Goal: Task Accomplishment & Management: Manage account settings

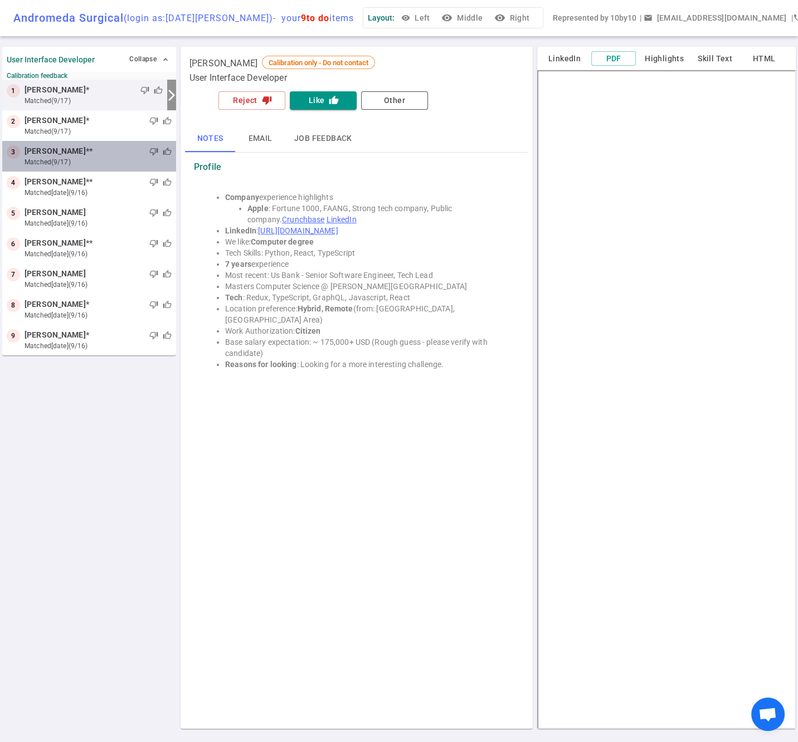
click at [65, 157] on span "[PERSON_NAME]" at bounding box center [55, 151] width 61 height 12
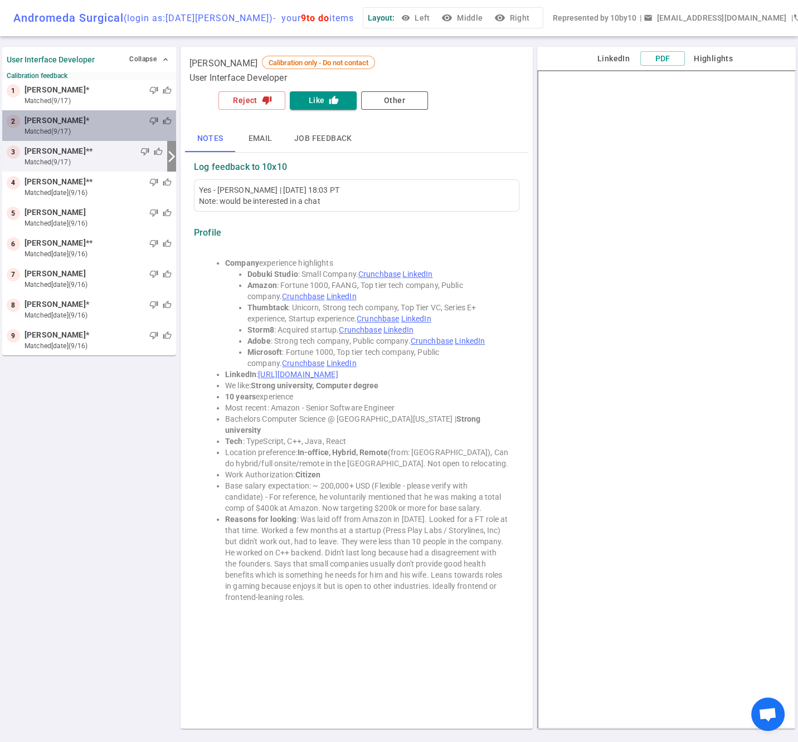
click at [56, 126] on span "[PERSON_NAME]" at bounding box center [55, 121] width 61 height 12
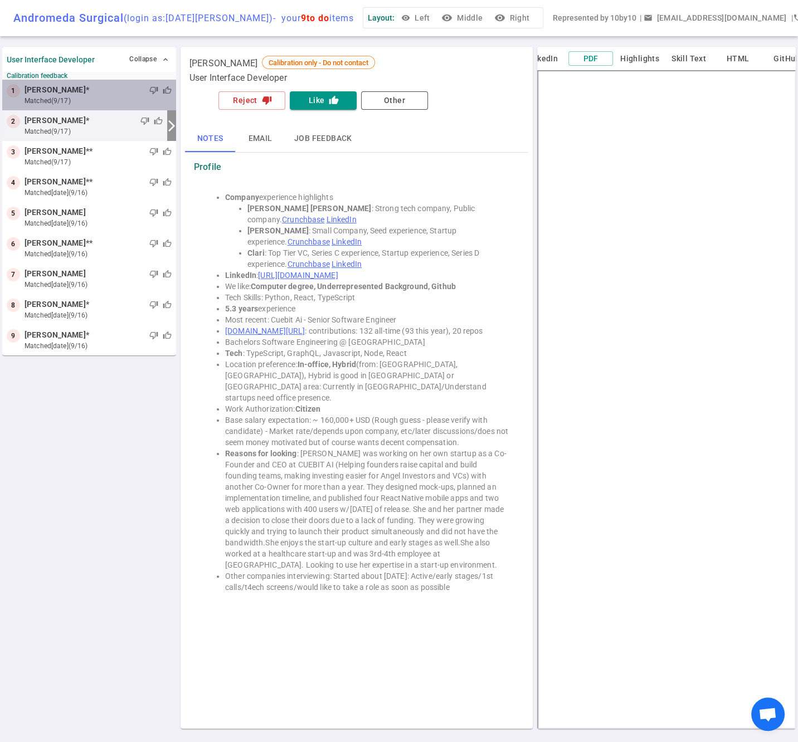
click at [46, 96] on span "[PERSON_NAME]" at bounding box center [55, 90] width 61 height 12
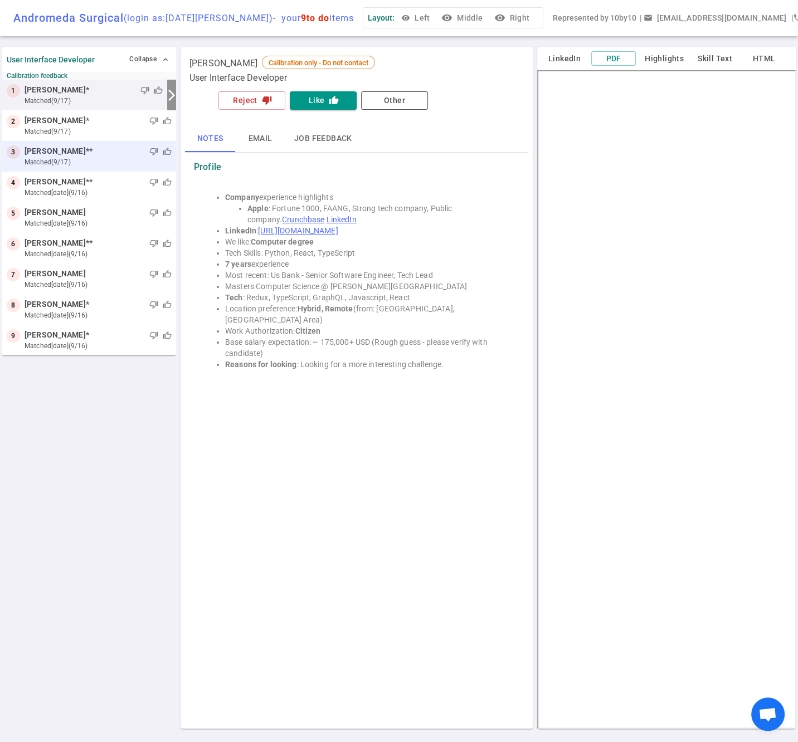
click at [79, 157] on span "[PERSON_NAME]" at bounding box center [55, 151] width 61 height 12
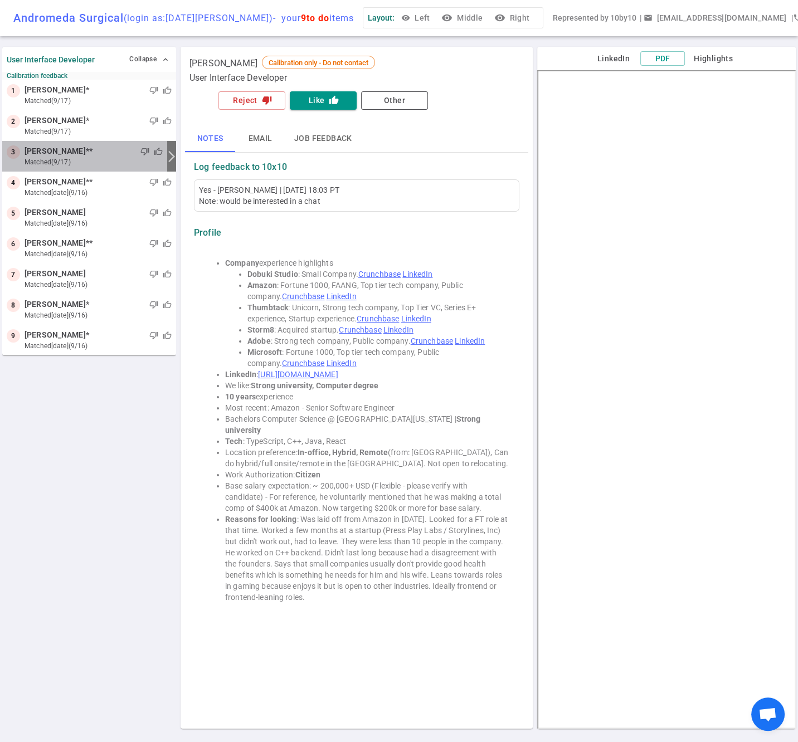
click at [104, 157] on div "thumb_down thumb_up" at bounding box center [127, 151] width 70 height 11
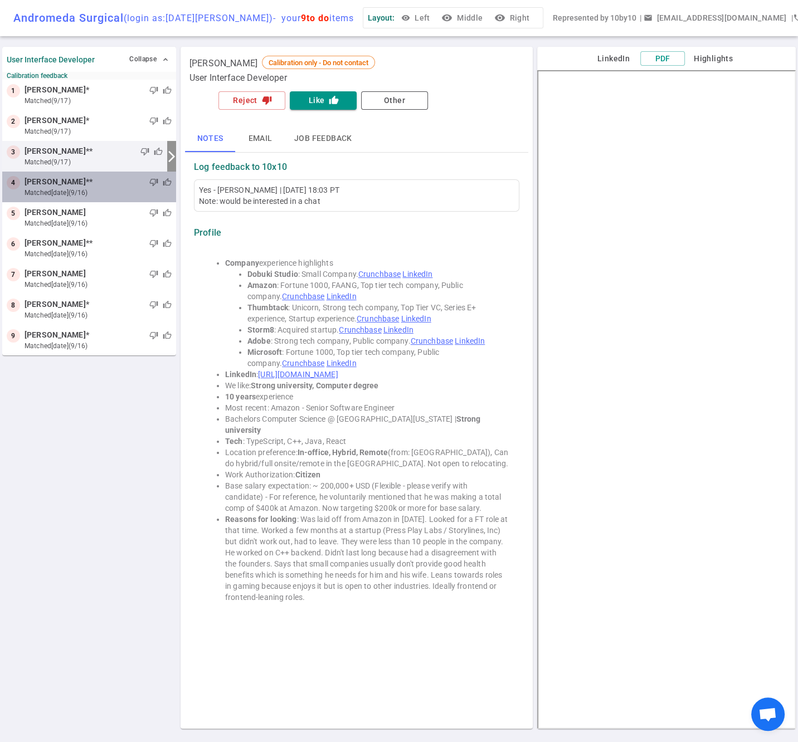
click at [92, 194] on small "matched [DATE] (9/16)" at bounding box center [98, 193] width 147 height 10
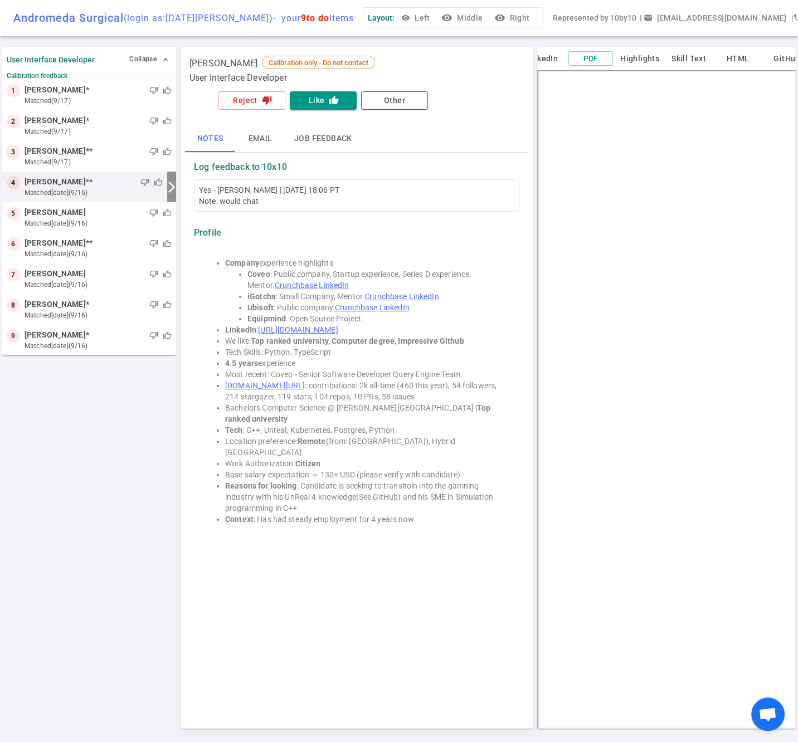
click at [252, 144] on button "Email" at bounding box center [260, 138] width 50 height 27
